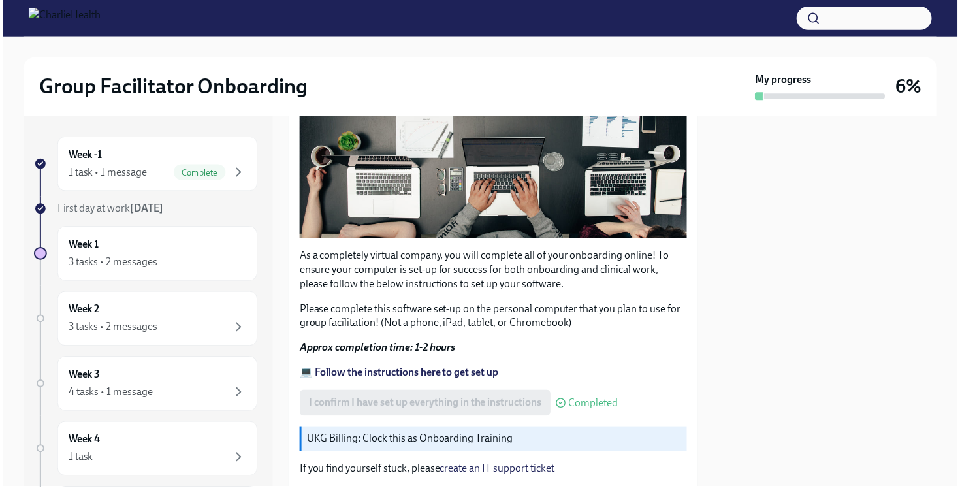
scroll to position [297, 0]
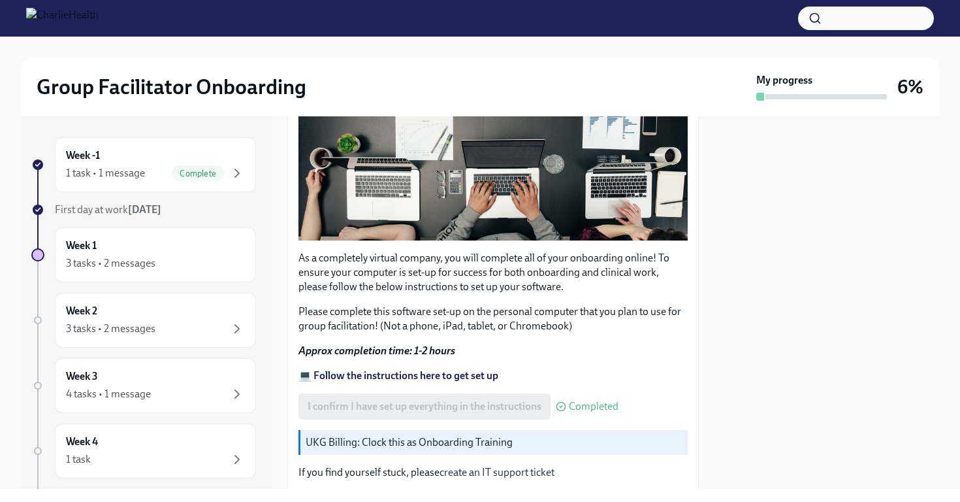
click at [401, 377] on strong "💻 Follow the instructions here to get set up" at bounding box center [398, 375] width 200 height 12
click at [372, 449] on p "UKG Billing: Clock this as Onboarding Training" at bounding box center [494, 442] width 377 height 14
click at [373, 406] on div "I confirm I have set up everything in the instructions Completed" at bounding box center [458, 406] width 320 height 26
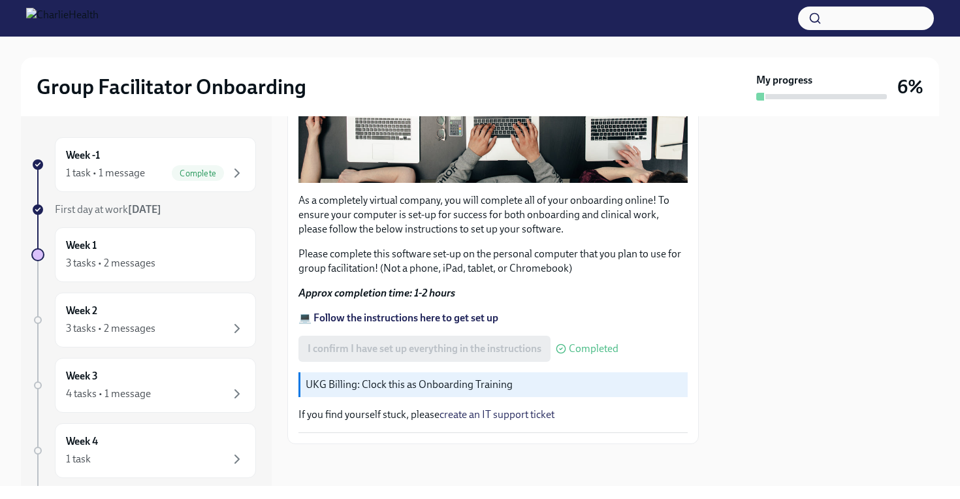
scroll to position [355, 0]
click at [156, 265] on div "3 tasks • 2 messages" at bounding box center [155, 263] width 179 height 16
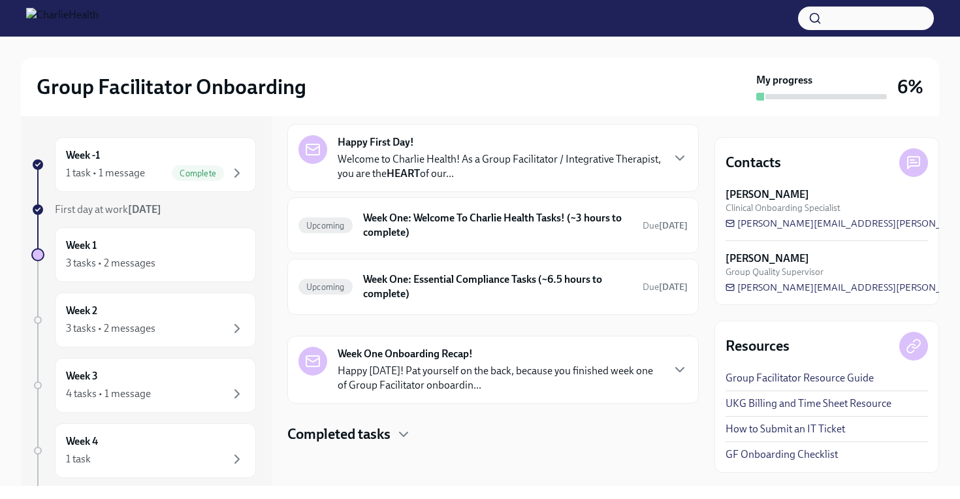
scroll to position [52, 0]
click at [676, 156] on icon "button" at bounding box center [680, 158] width 8 height 4
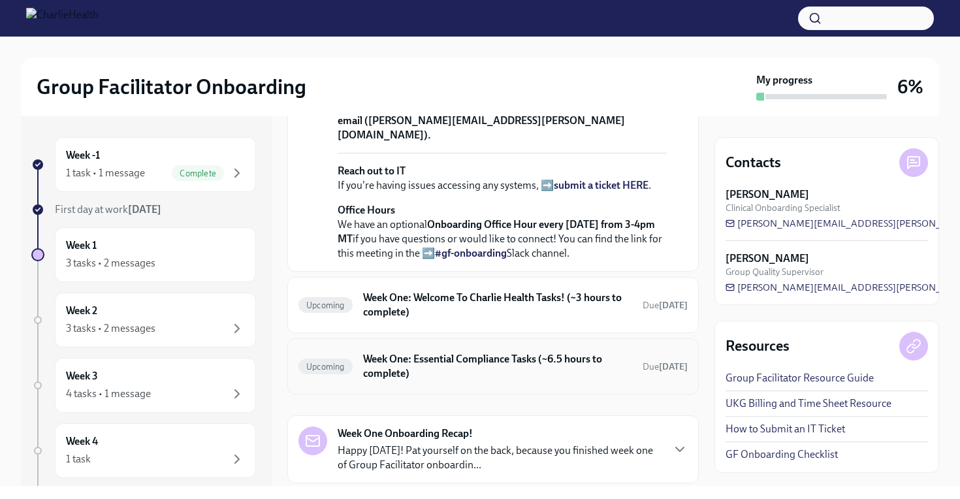
scroll to position [174, 0]
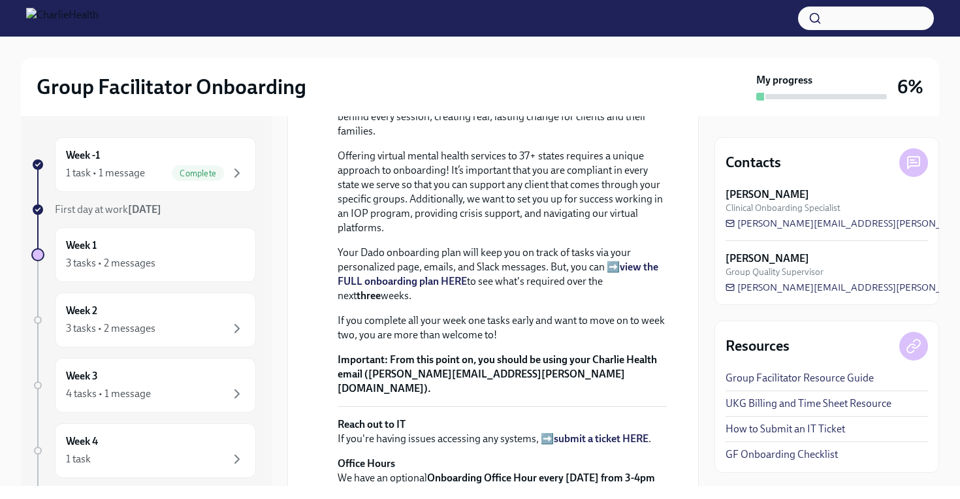
click at [816, 378] on link "Group Facilitator Resource Guide" at bounding box center [800, 378] width 148 height 14
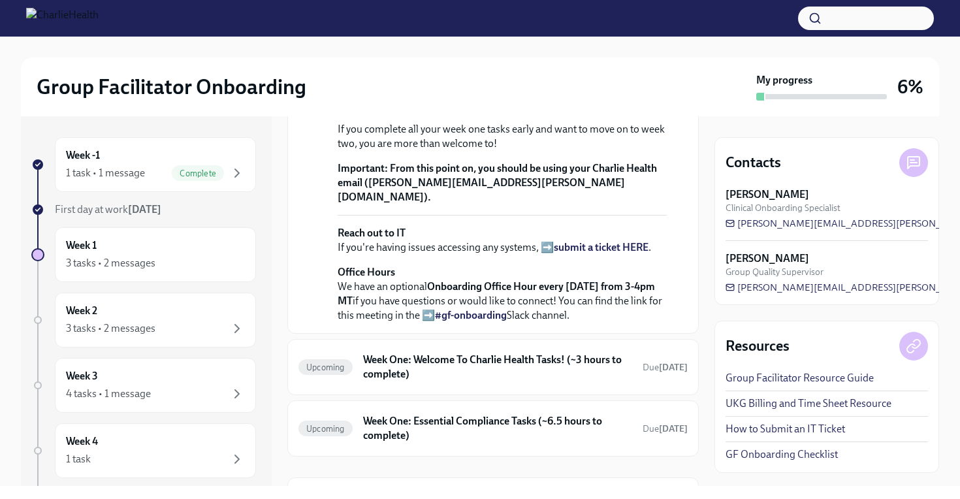
scroll to position [374, 0]
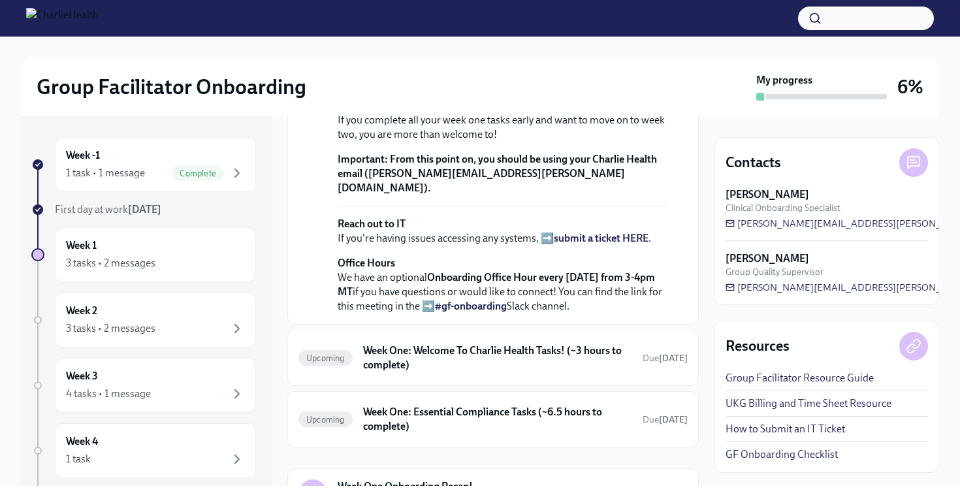
click at [741, 453] on link "GF Onboarding Checklist" at bounding box center [782, 454] width 112 height 14
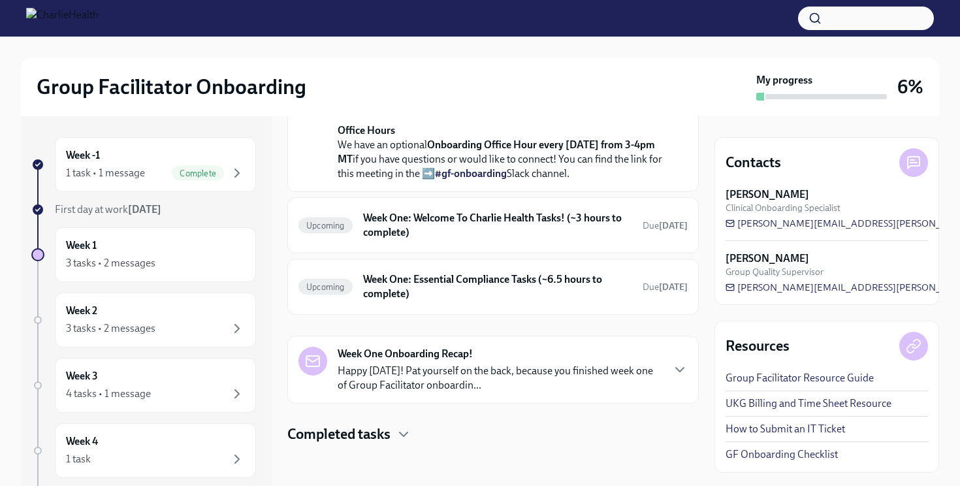
scroll to position [632, 0]
drag, startPoint x: 798, startPoint y: 256, endPoint x: 722, endPoint y: 252, distance: 75.9
click at [722, 252] on div "Contacts Lara Babalola Clinical Onboarding Specialist lara.babalola@charlieheal…" at bounding box center [827, 221] width 225 height 168
click at [750, 255] on strong "Todd Johnston" at bounding box center [768, 258] width 84 height 14
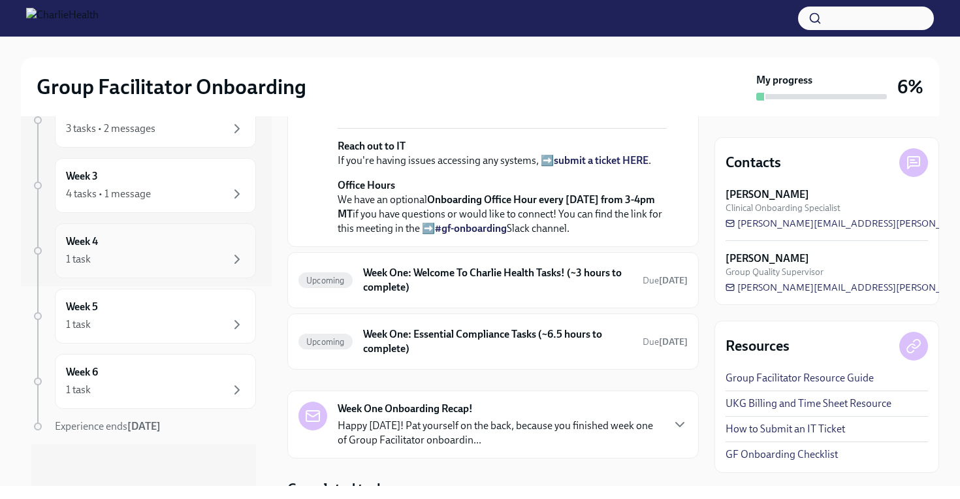
scroll to position [200, 0]
